Goal: Information Seeking & Learning: Compare options

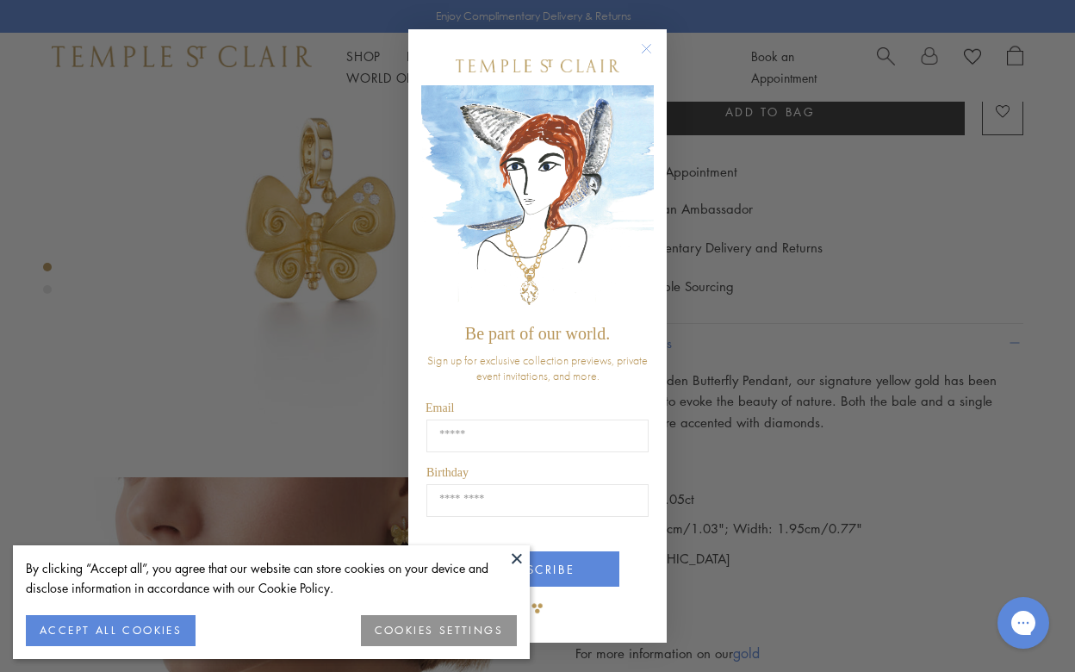
click at [856, 396] on div "Close dialog Be part of our world. Sign up for exclusive collection previews, p…" at bounding box center [537, 336] width 1075 height 672
click at [651, 51] on circle "Close dialog" at bounding box center [647, 49] width 21 height 21
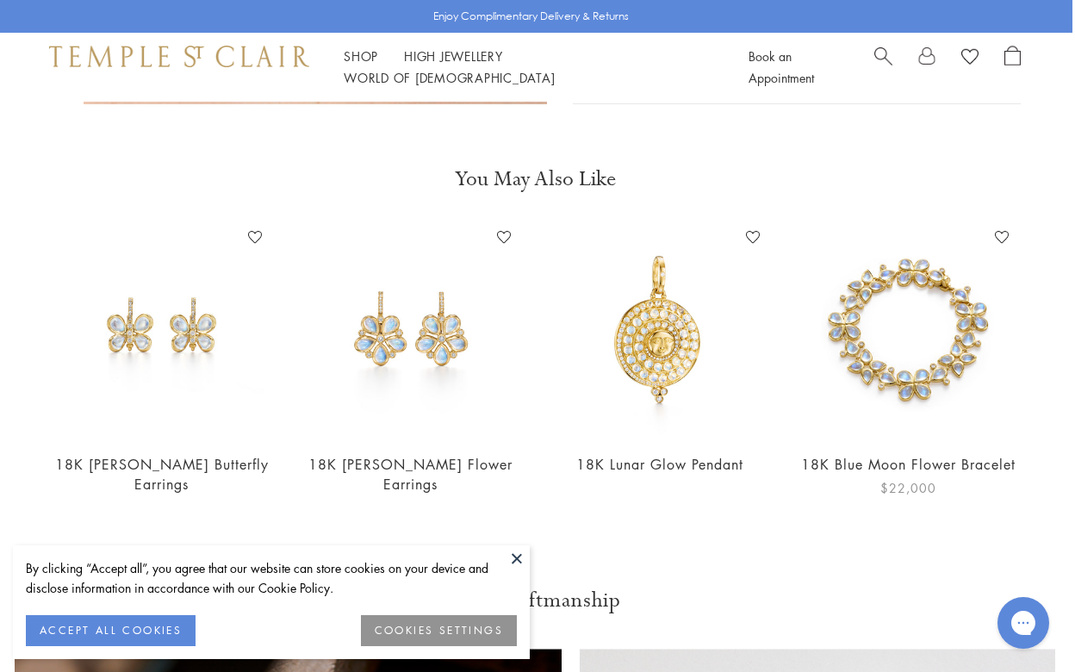
scroll to position [1440, 3]
click at [882, 64] on span "Search" at bounding box center [883, 55] width 18 height 18
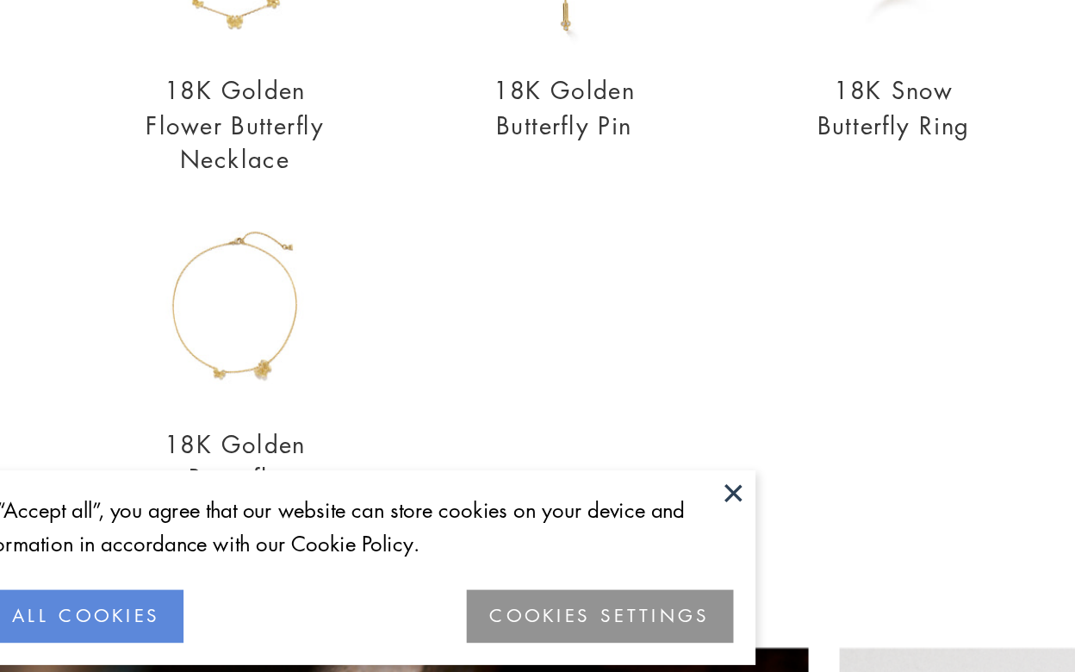
scroll to position [1439, 3]
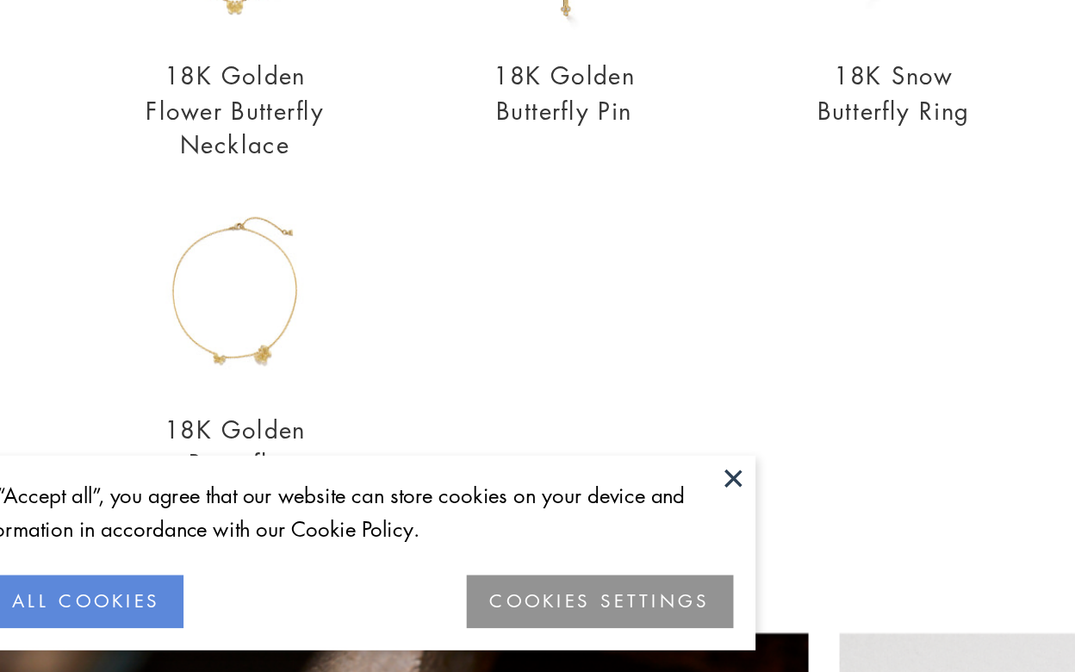
type input "*********"
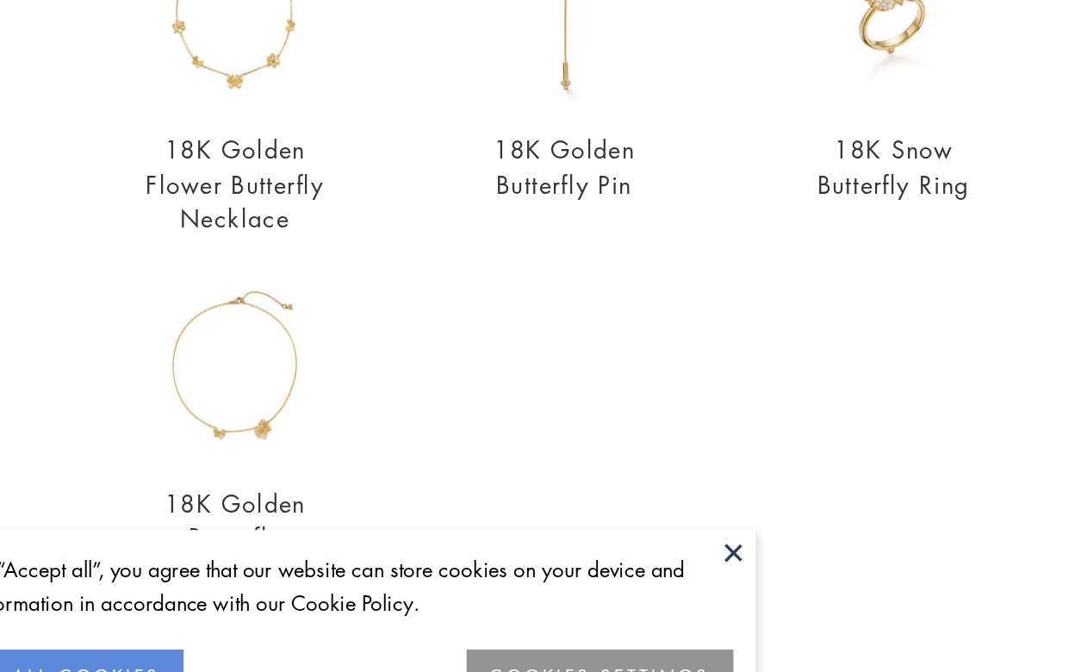
click at [515, 510] on body "By clicking “Accept all”, you agree that our website can store cookies on your …" at bounding box center [534, 184] width 1075 height 3249
click at [516, 558] on button at bounding box center [517, 558] width 26 height 26
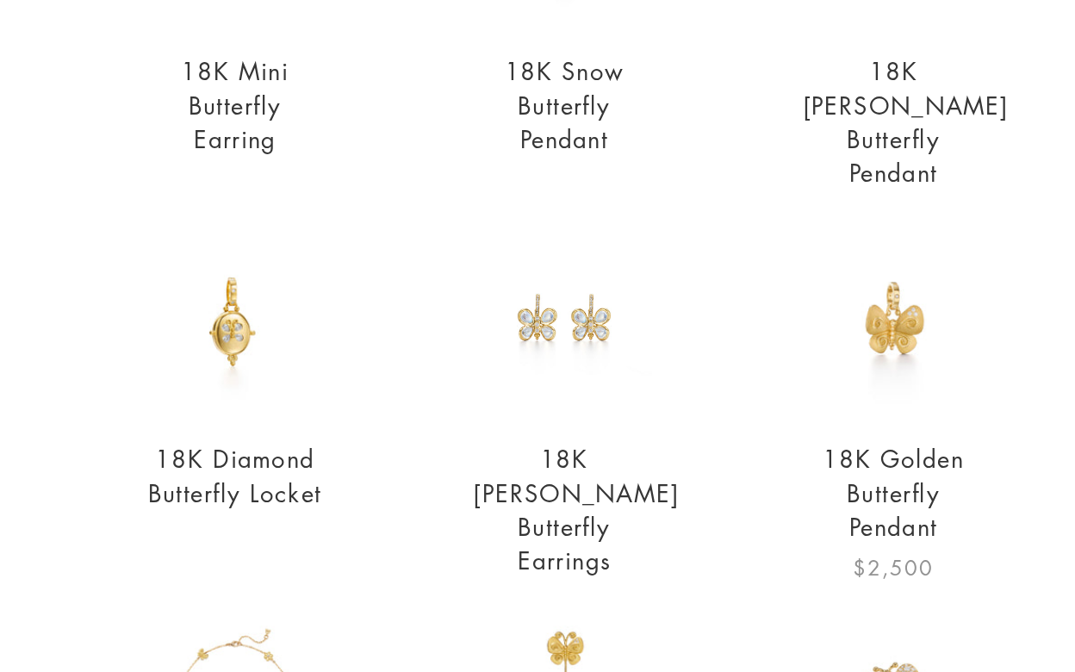
scroll to position [125, 0]
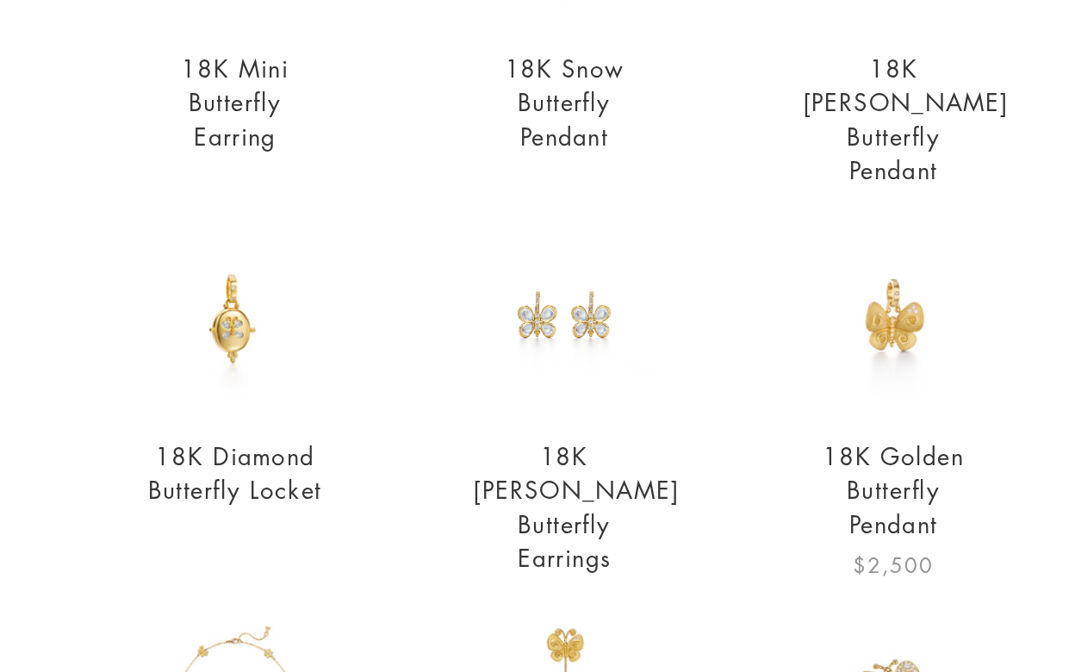
click at [613, 425] on img at bounding box center [611, 422] width 106 height 106
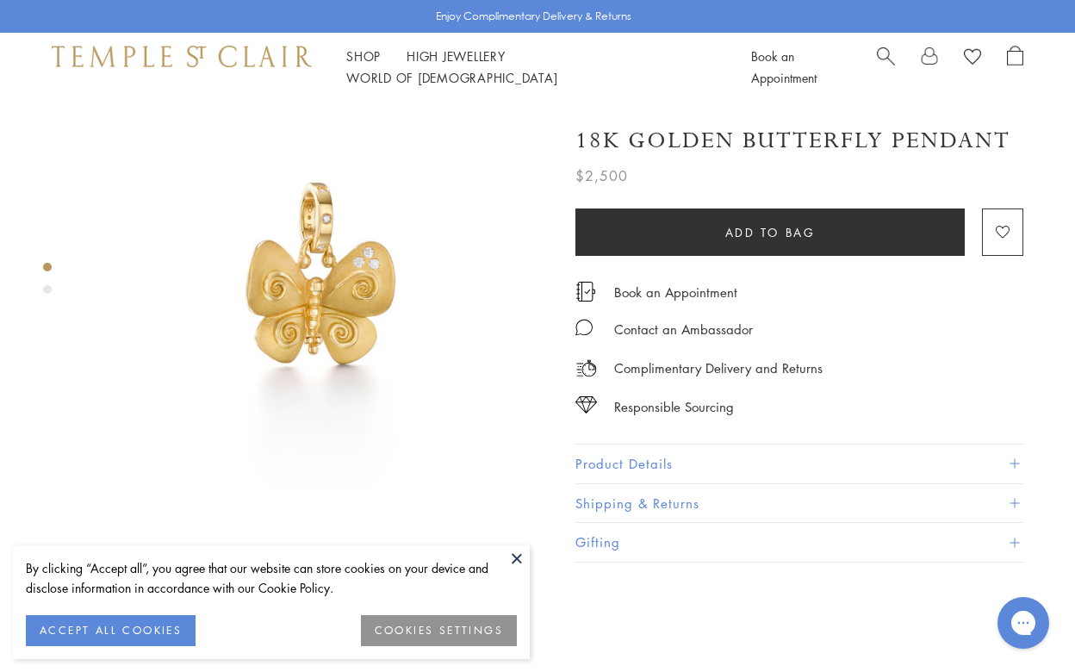
scroll to position [65, 0]
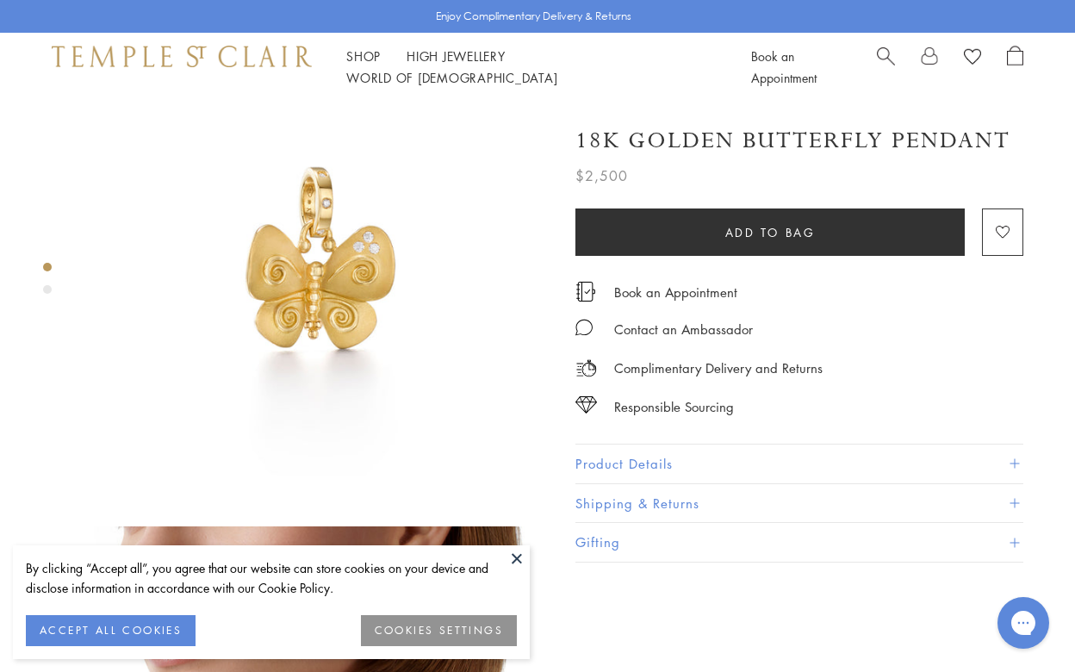
click at [741, 458] on button "Product Details" at bounding box center [800, 464] width 448 height 39
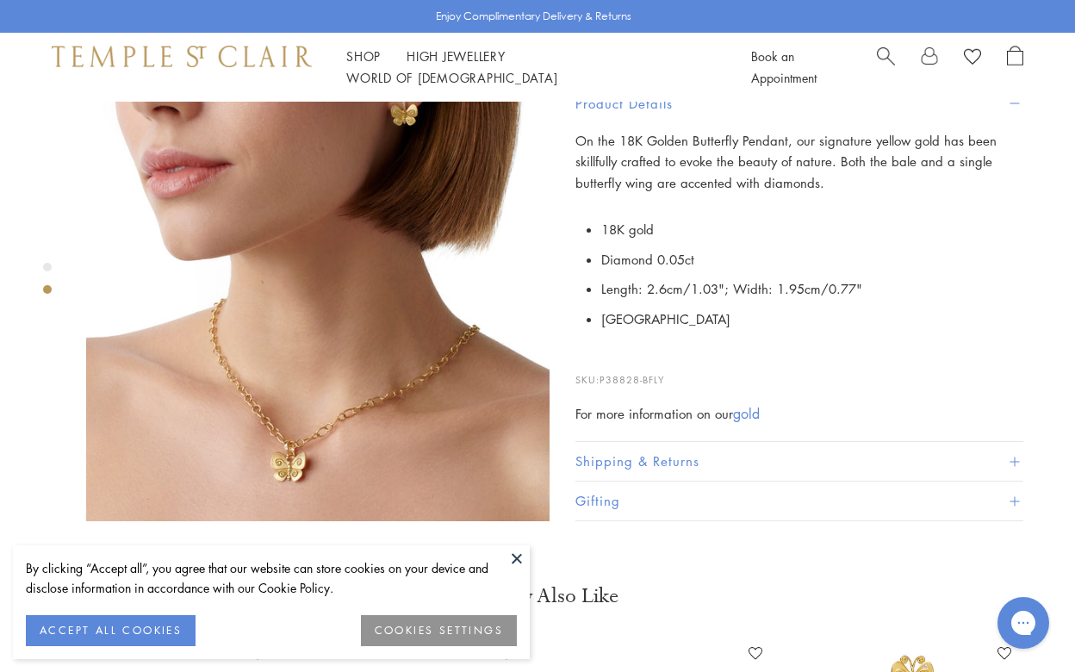
scroll to position [533, 0]
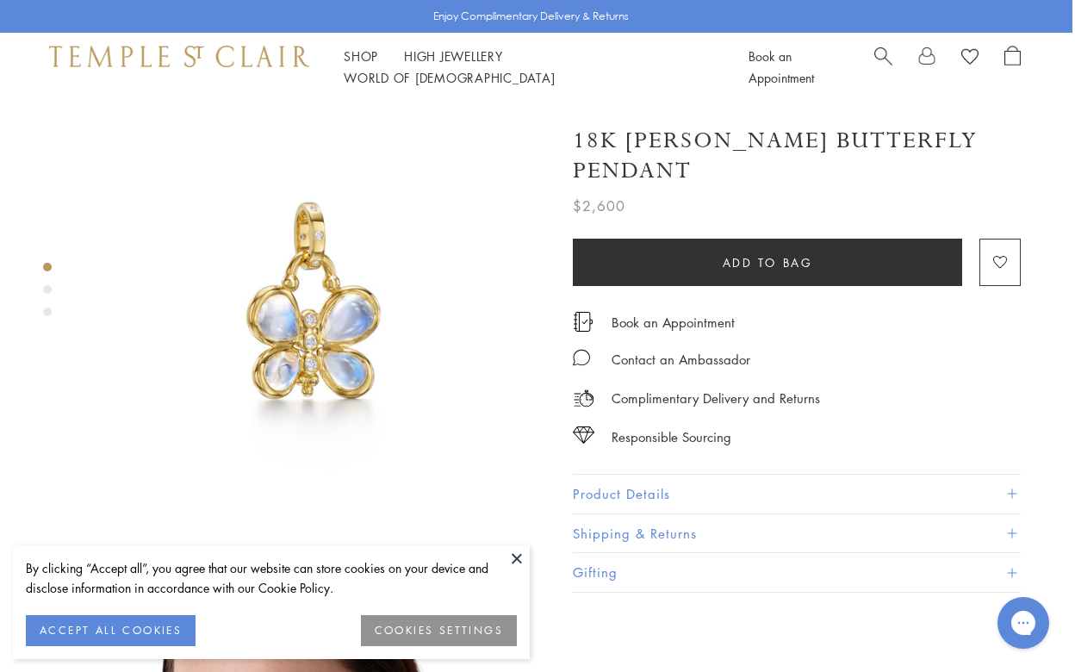
scroll to position [19, 3]
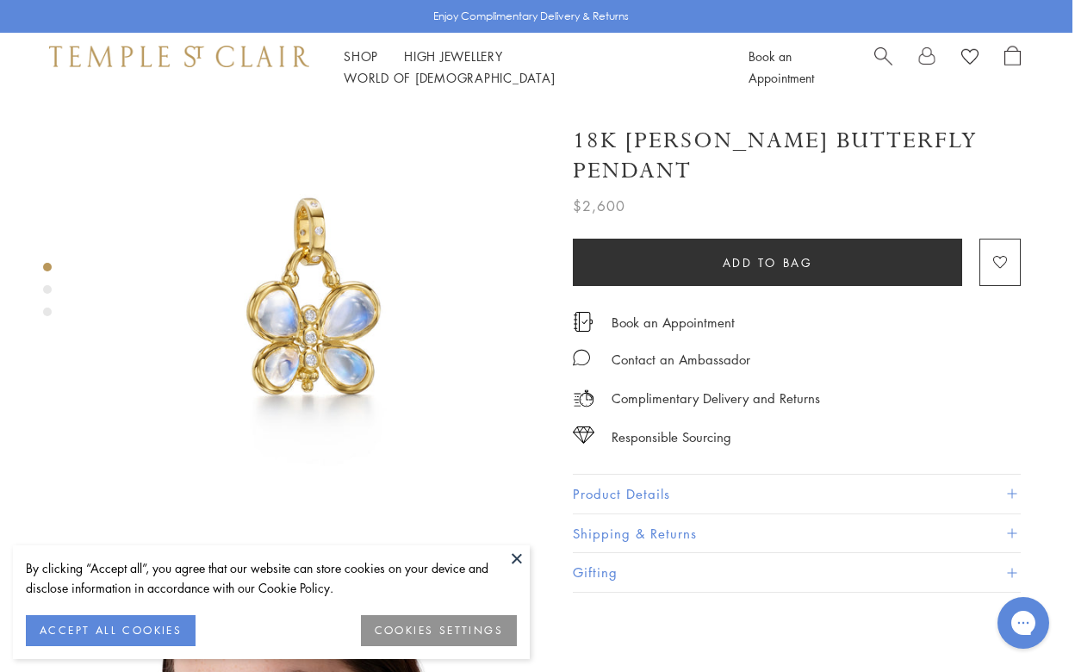
click at [715, 475] on button "Product Details" at bounding box center [797, 494] width 448 height 39
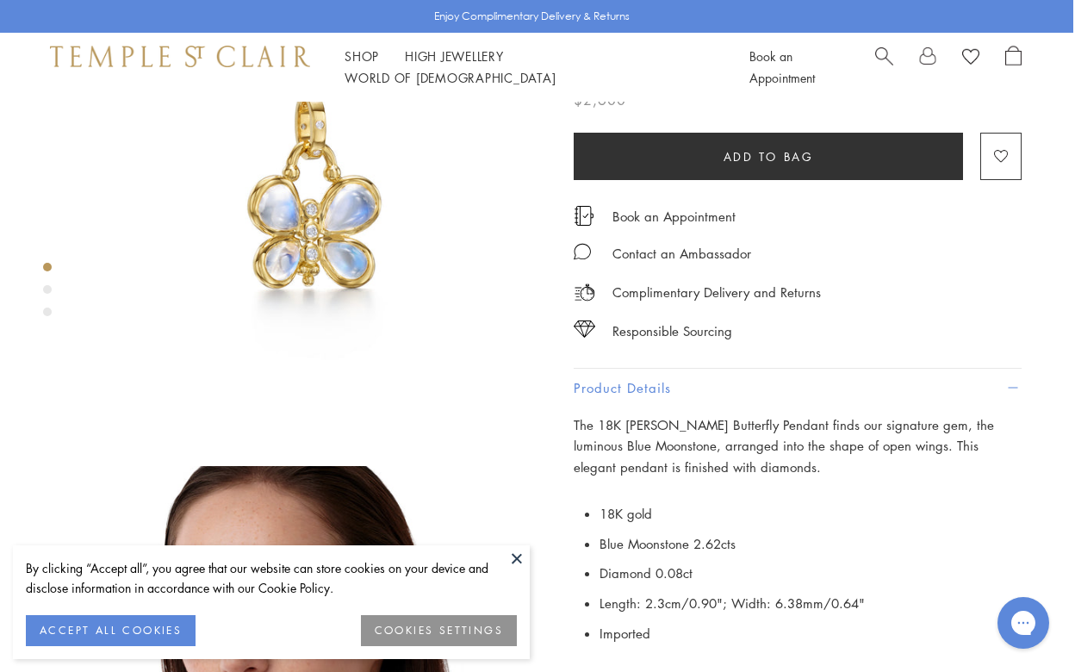
scroll to position [0, 2]
